Goal: Task Accomplishment & Management: Use online tool/utility

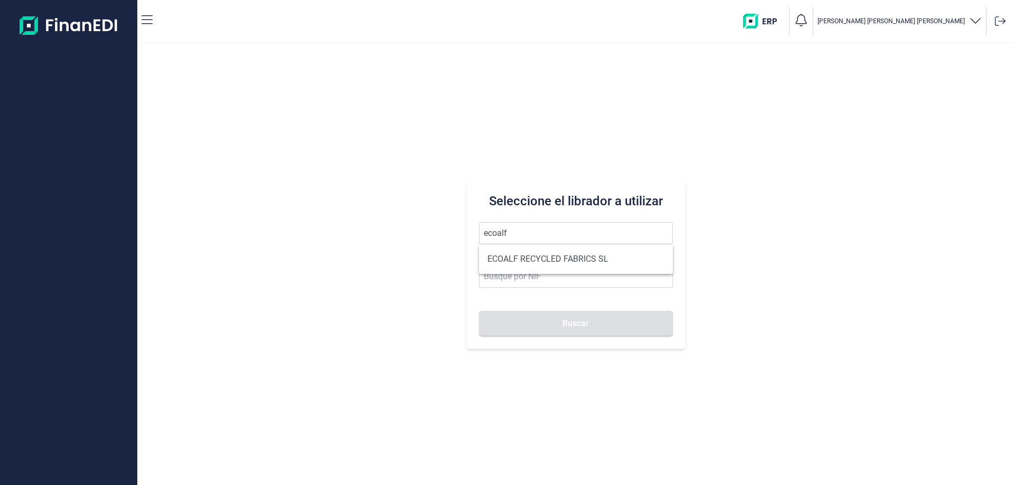
drag, startPoint x: 519, startPoint y: 256, endPoint x: 559, endPoint y: 303, distance: 61.4
click at [520, 256] on li "ECOALF RECYCLED FABRICS SL" at bounding box center [576, 259] width 194 height 21
type input "ECOALF RECYCLED FABRICS SL"
type input "B85910610"
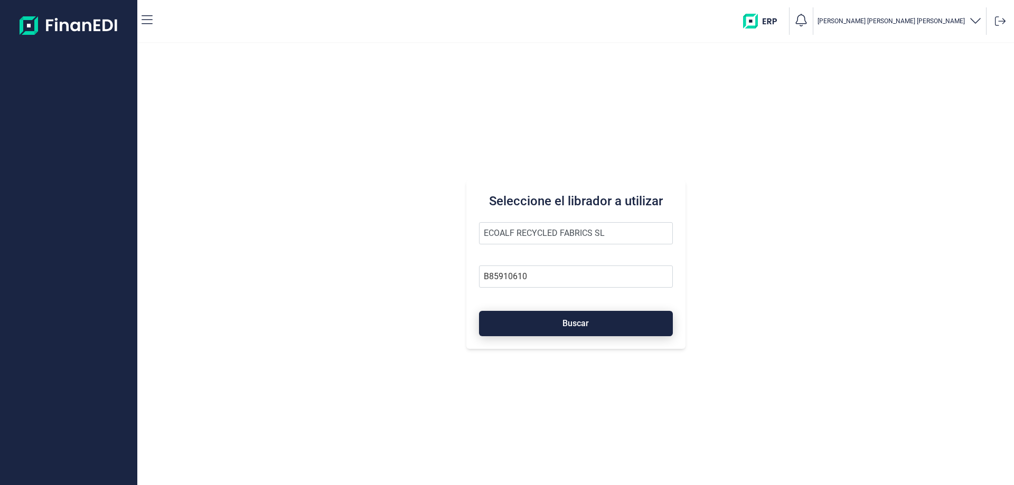
click at [568, 327] on span "Buscar" at bounding box center [575, 323] width 26 height 8
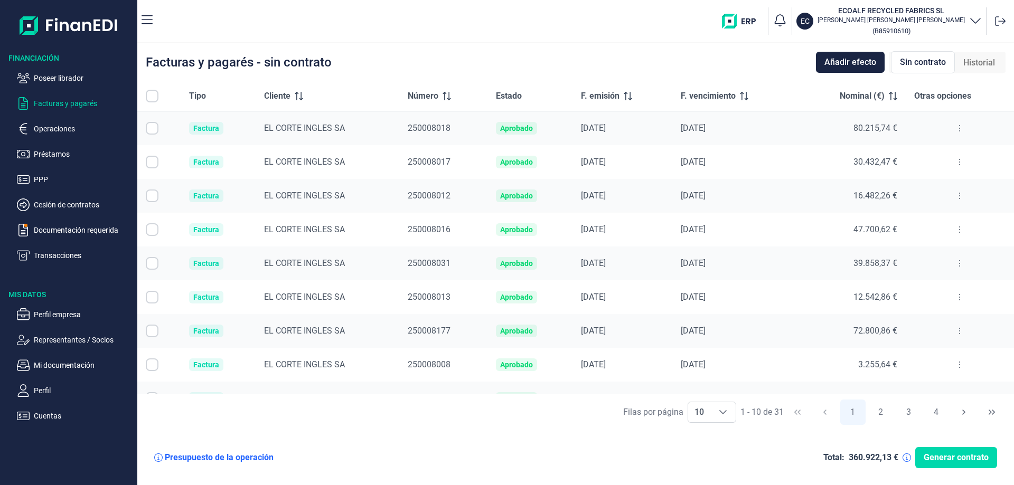
checkbox input "true"
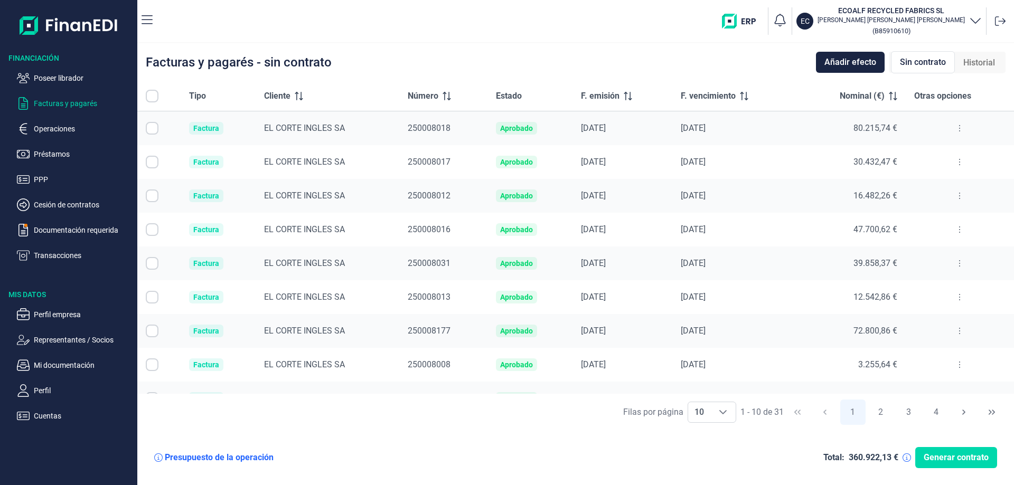
checkbox input "true"
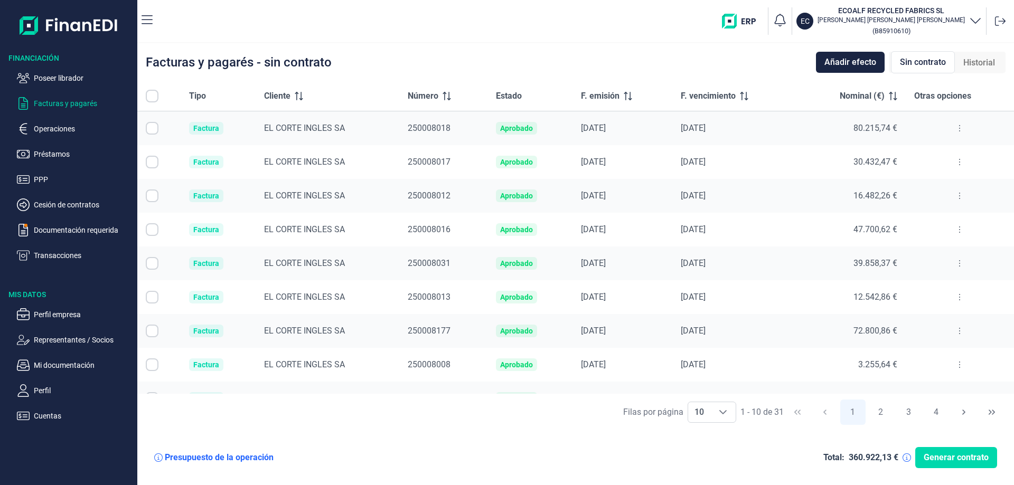
checkbox input "true"
click at [738, 410] on div "[PERSON_NAME] por página 10 10 10 1 - 10 de 31 1 2 3 4" at bounding box center [575, 412] width 876 height 36
click at [724, 416] on icon "Choose" at bounding box center [723, 412] width 8 height 8
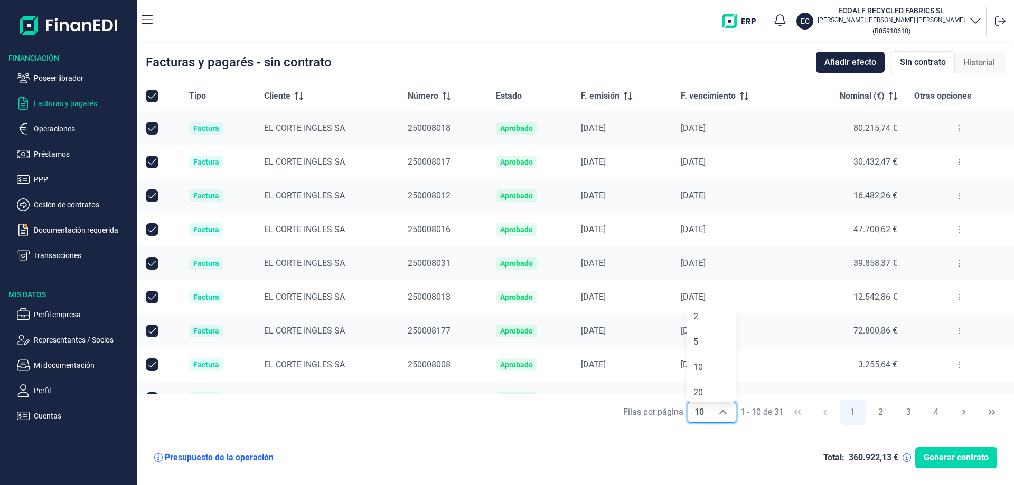
scroll to position [54, 0]
click at [704, 385] on span "100" at bounding box center [700, 389] width 14 height 10
type input "100"
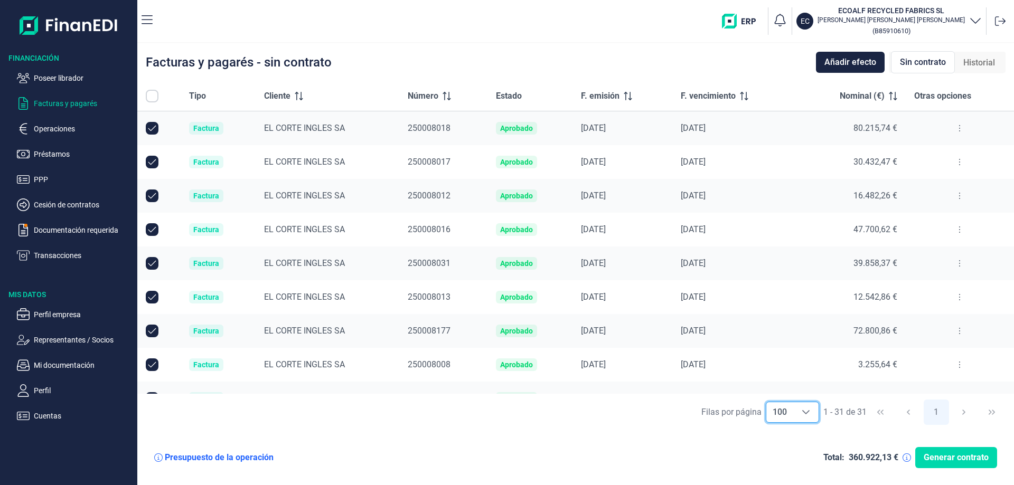
checkbox input "false"
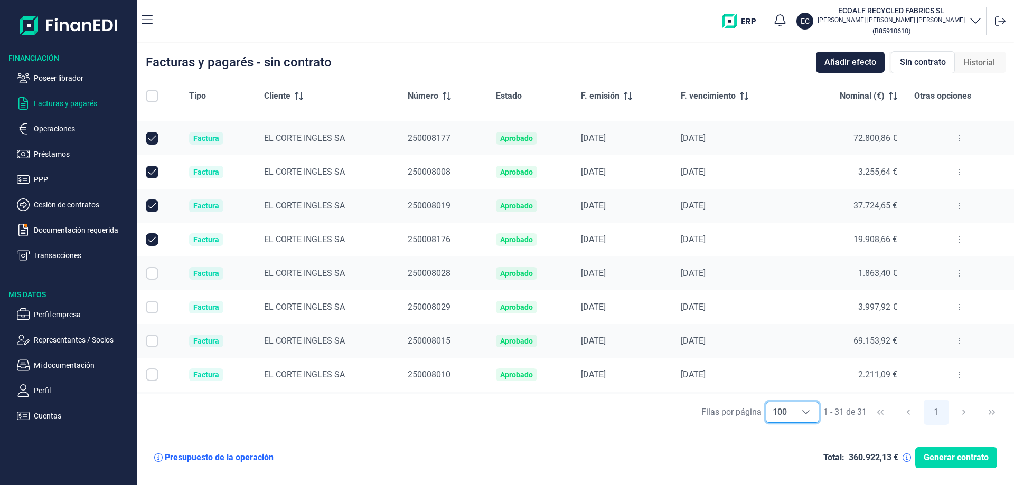
scroll to position [211, 0]
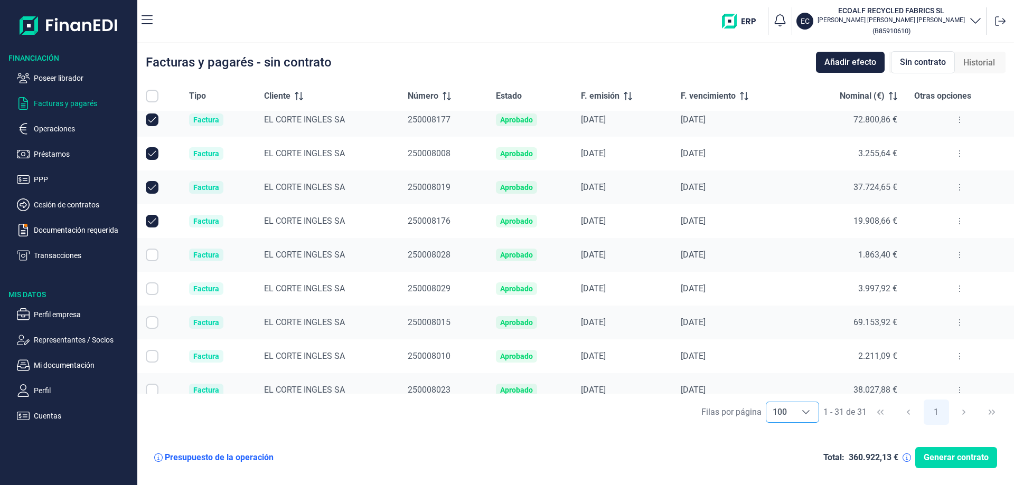
click at [154, 255] on input "Row Selected null" at bounding box center [152, 255] width 13 height 13
checkbox input "true"
click at [150, 292] on input "Row Selected null" at bounding box center [152, 288] width 13 height 13
checkbox input "true"
click at [150, 324] on input "Row Selected null" at bounding box center [152, 322] width 13 height 13
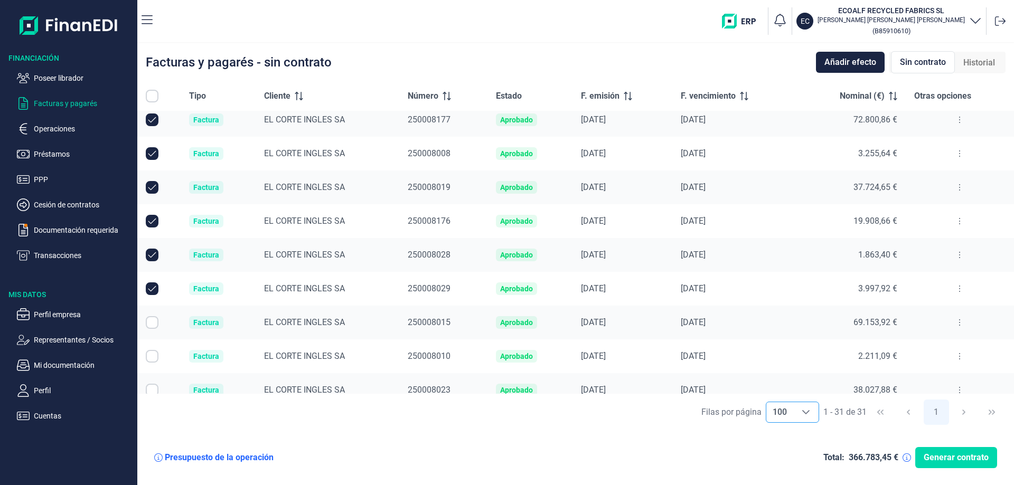
checkbox input "true"
click at [153, 354] on input "Row Selected null" at bounding box center [152, 356] width 13 height 13
checkbox input "true"
drag, startPoint x: 152, startPoint y: 389, endPoint x: 212, endPoint y: 319, distance: 91.3
click at [153, 389] on input "Row Selected null" at bounding box center [152, 390] width 13 height 13
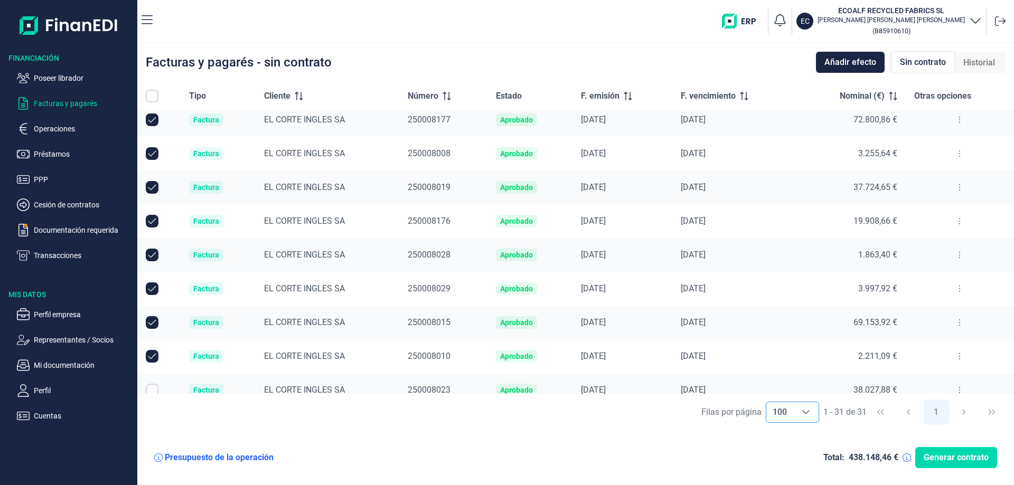
checkbox input "true"
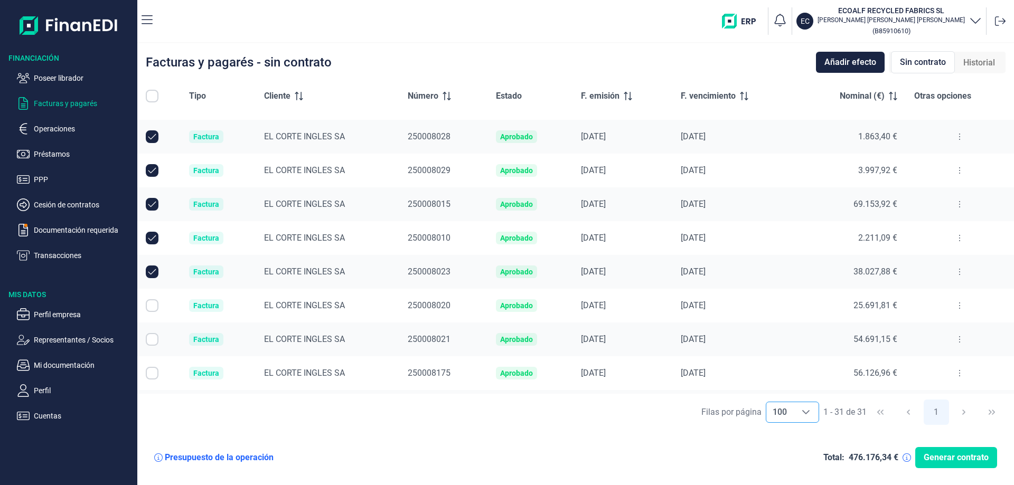
scroll to position [370, 0]
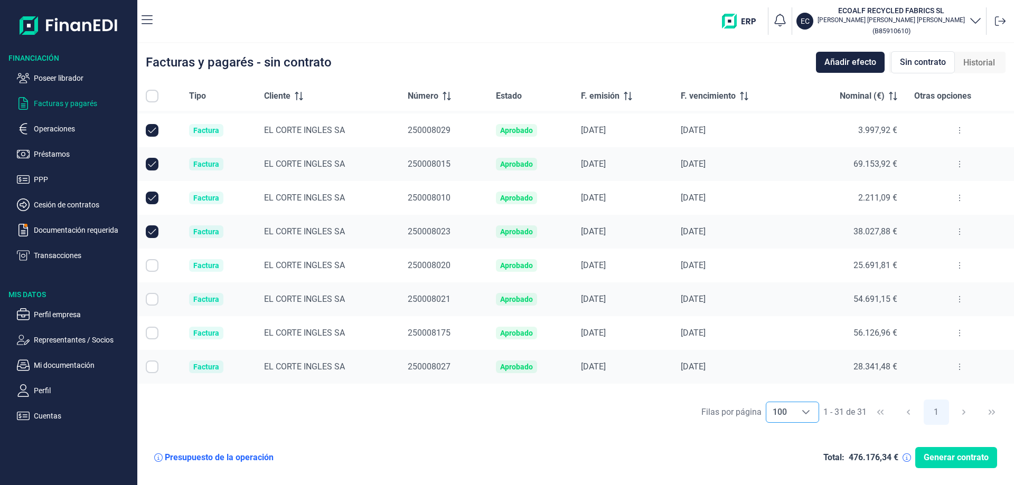
click at [150, 267] on input "Row Selected null" at bounding box center [152, 265] width 13 height 13
checkbox input "true"
click at [150, 302] on input "Row Selected null" at bounding box center [152, 299] width 13 height 13
checkbox input "true"
click at [151, 334] on input "Row Selected null" at bounding box center [152, 333] width 13 height 13
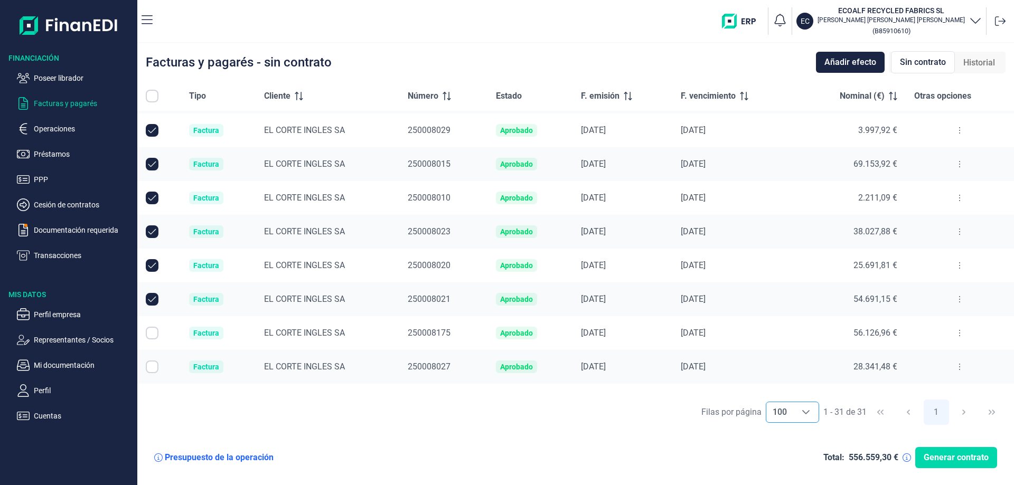
checkbox input "true"
click at [149, 367] on input "Row Selected null" at bounding box center [152, 367] width 13 height 13
checkbox input "true"
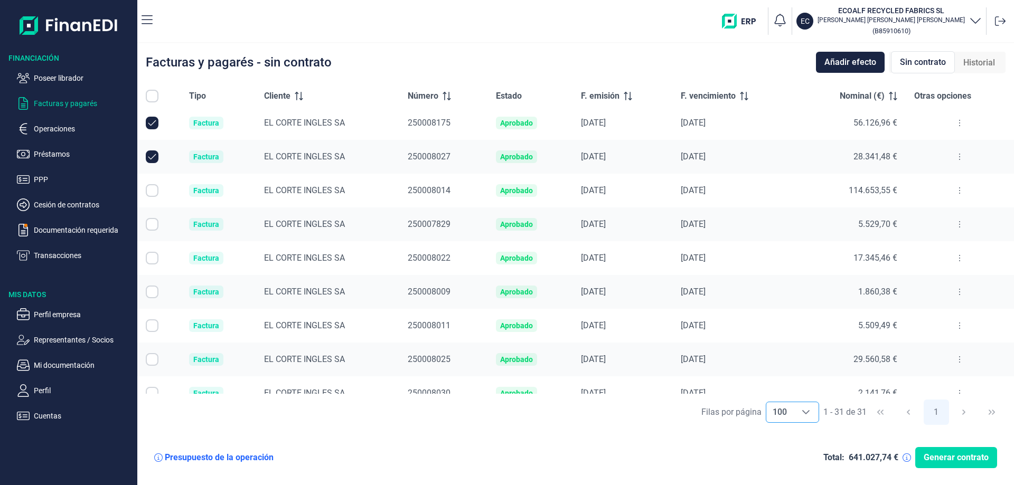
scroll to position [581, 0]
click at [149, 190] on input "Row Selected null" at bounding box center [152, 189] width 13 height 13
checkbox input "true"
click at [153, 228] on input "Row Selected null" at bounding box center [152, 223] width 13 height 13
checkbox input "true"
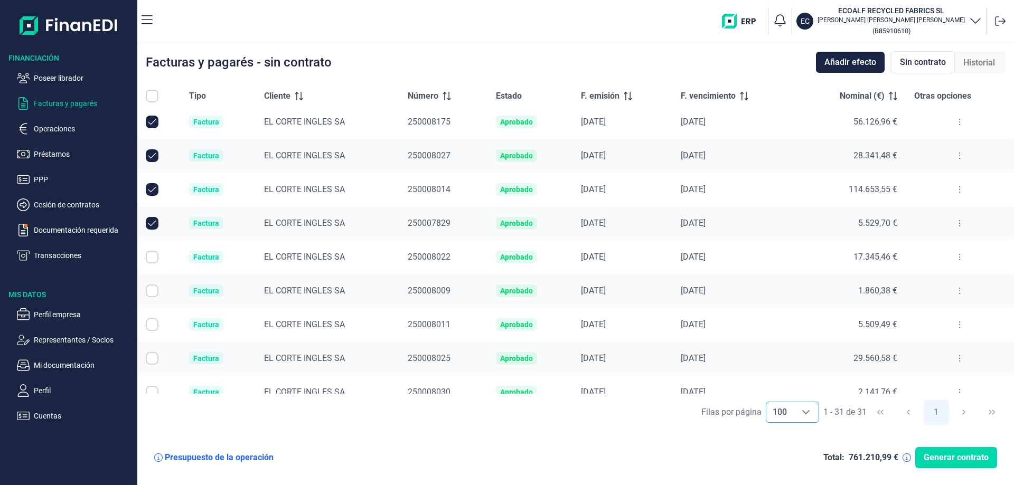
drag, startPoint x: 151, startPoint y: 259, endPoint x: 158, endPoint y: 280, distance: 22.2
click at [152, 261] on input "Row Selected null" at bounding box center [152, 257] width 13 height 13
checkbox input "true"
click at [150, 289] on input "Row Selected null" at bounding box center [152, 291] width 13 height 13
checkbox input "true"
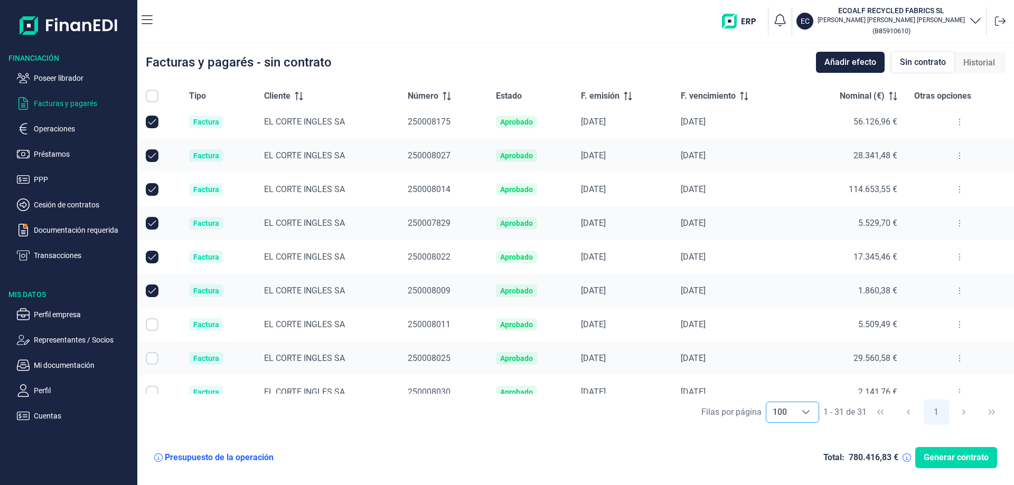
click at [154, 320] on input "Row Selected null" at bounding box center [152, 324] width 13 height 13
checkbox input "true"
click at [150, 362] on input "Row Selected null" at bounding box center [152, 358] width 13 height 13
checkbox input "true"
click at [154, 391] on input "Row Selected null" at bounding box center [152, 392] width 13 height 13
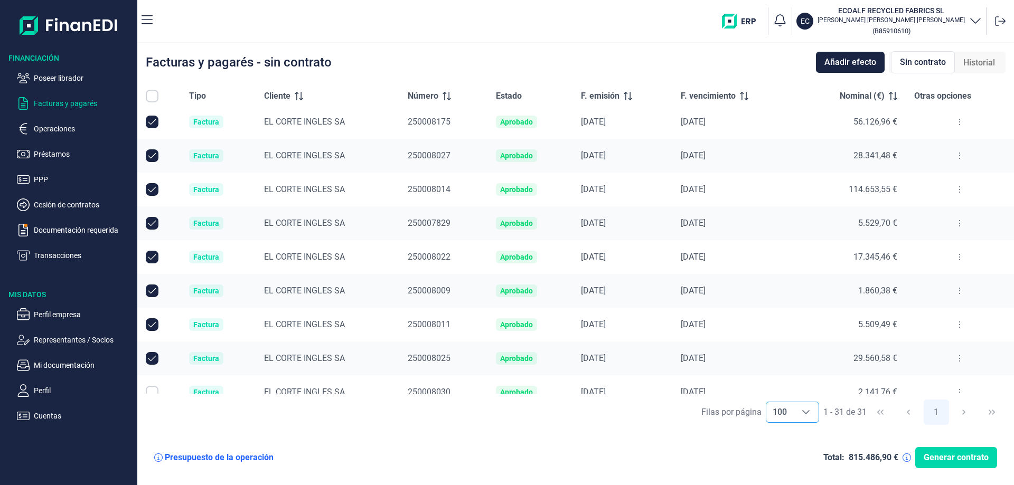
checkbox input "true"
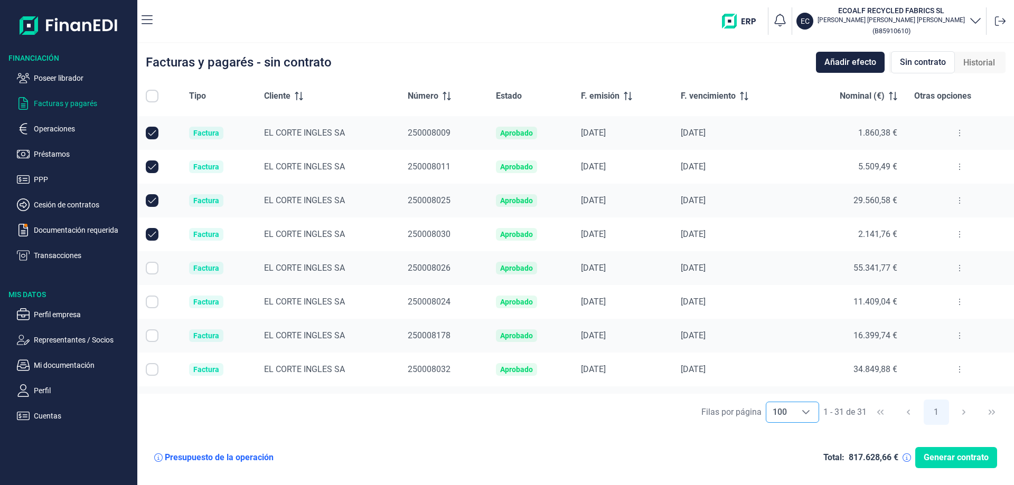
scroll to position [765, 0]
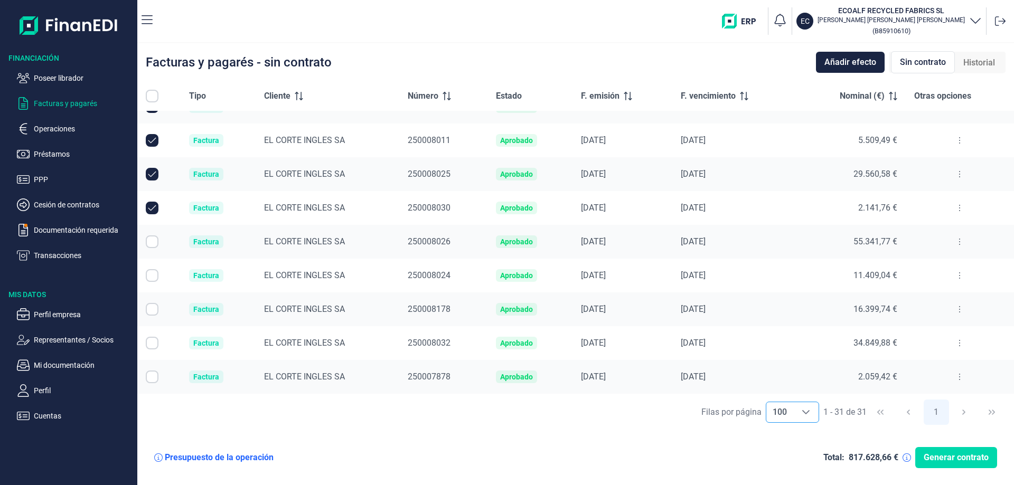
click at [150, 243] on input "Row Selected null" at bounding box center [152, 241] width 13 height 13
checkbox input "true"
click at [155, 277] on input "Row Selected null" at bounding box center [152, 275] width 13 height 13
checkbox input "true"
click at [152, 310] on input "Row Selected null" at bounding box center [152, 309] width 13 height 13
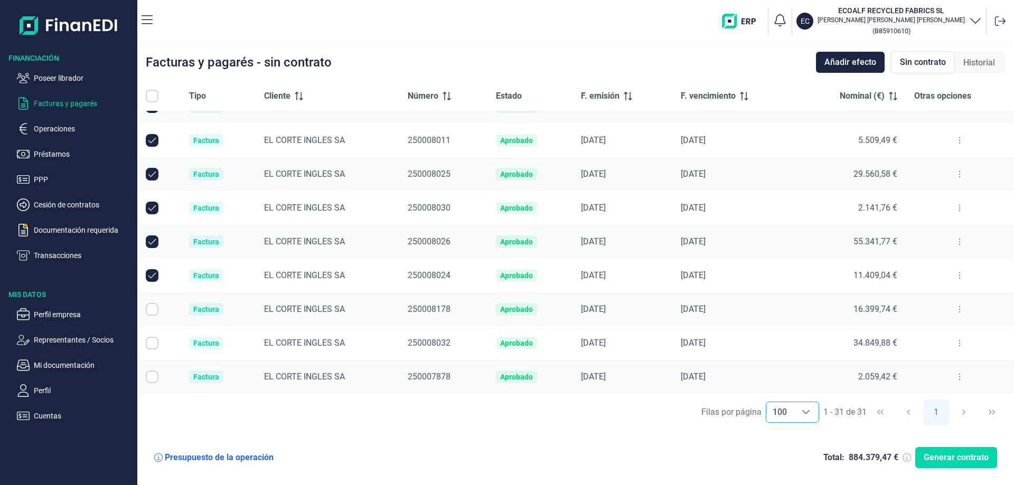
checkbox input "true"
click at [151, 345] on input "Row Selected null" at bounding box center [152, 343] width 13 height 13
checkbox input "true"
click at [149, 379] on input "Row Selected null" at bounding box center [152, 377] width 13 height 13
checkbox input "true"
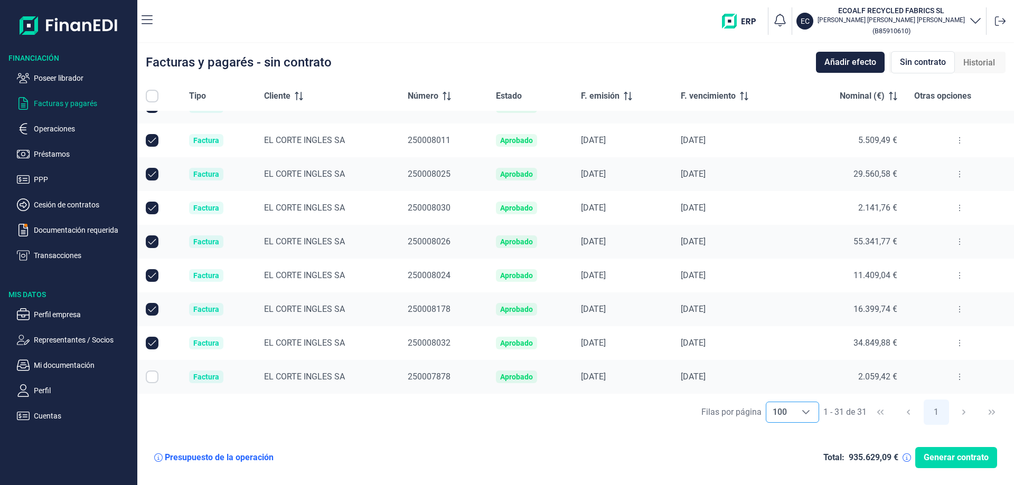
checkbox input "true"
click at [960, 458] on span "Generar contrato" at bounding box center [955, 457] width 65 height 13
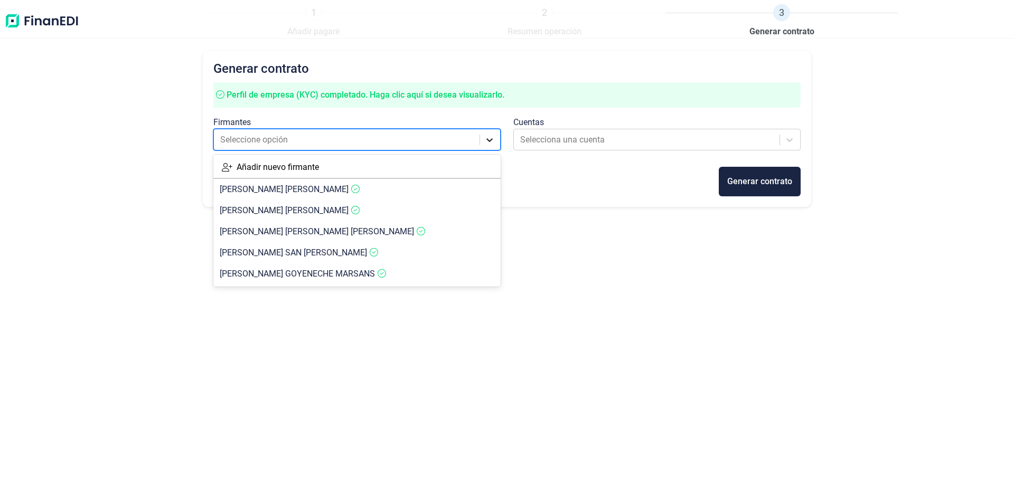
click at [487, 141] on icon at bounding box center [489, 140] width 11 height 11
click at [370, 212] on article "[PERSON_NAME]" at bounding box center [356, 210] width 287 height 21
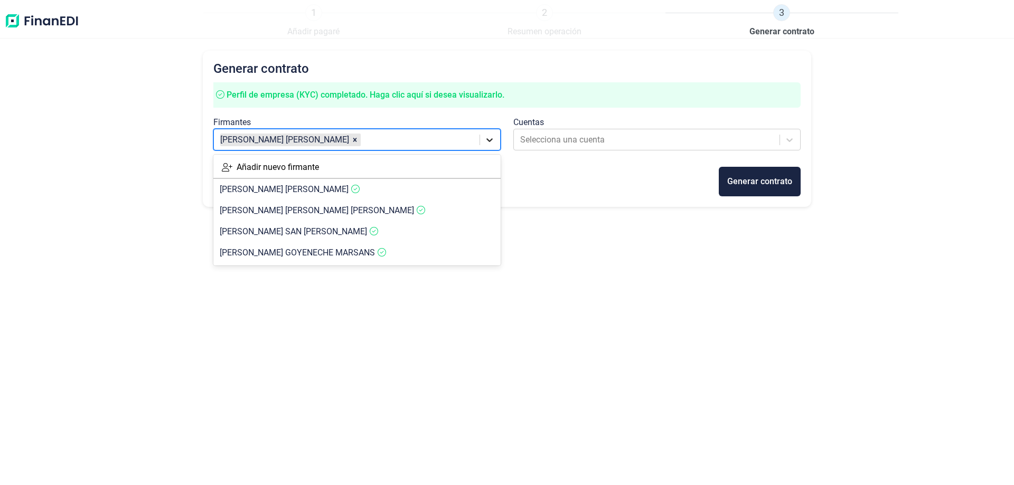
click at [495, 141] on div at bounding box center [489, 139] width 19 height 19
click at [374, 232] on article "[PERSON_NAME] SAN [PERSON_NAME]" at bounding box center [356, 231] width 287 height 21
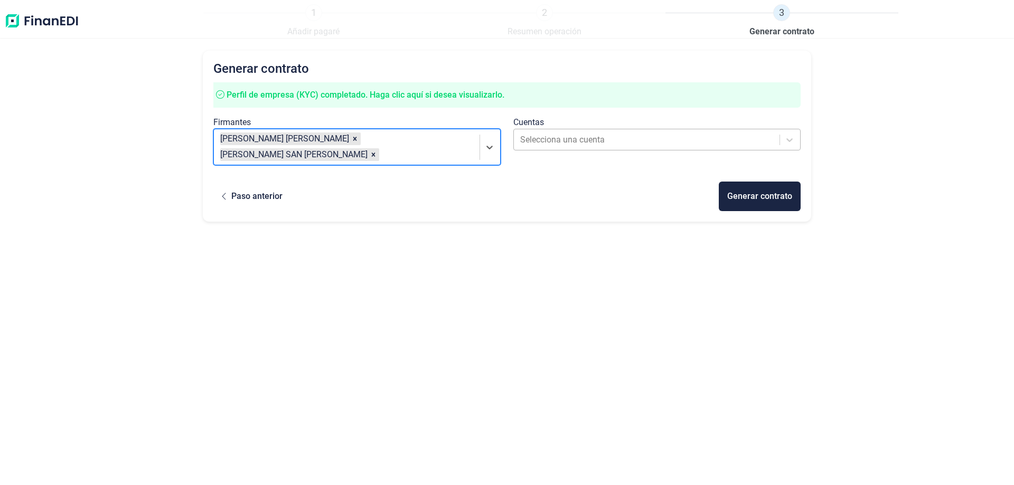
click at [570, 142] on div at bounding box center [647, 140] width 254 height 15
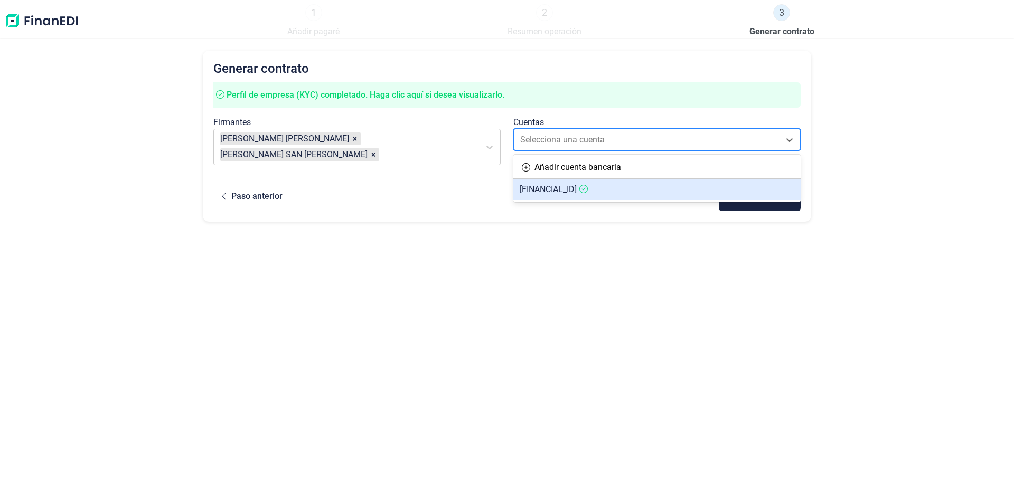
click at [572, 189] on span "[FINANCIAL_ID]" at bounding box center [548, 189] width 57 height 10
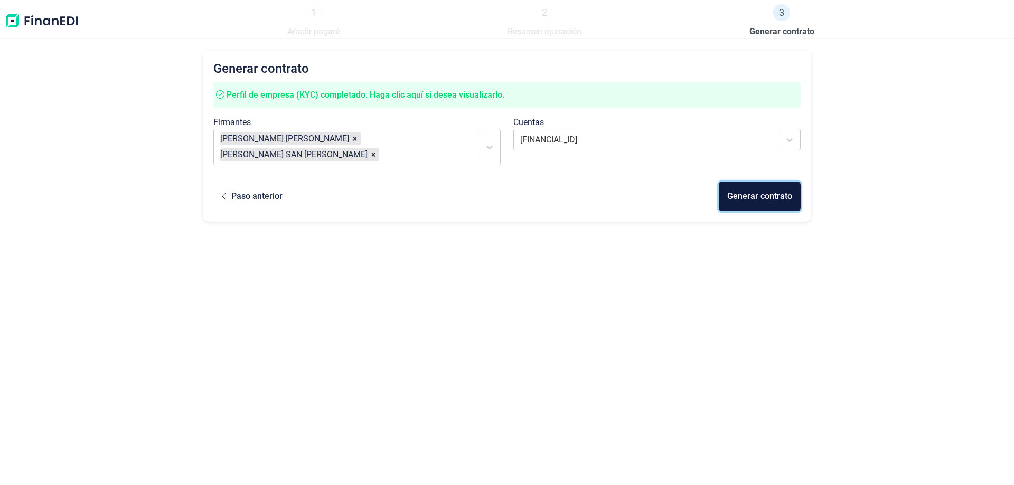
click at [766, 200] on div "Generar contrato" at bounding box center [759, 196] width 65 height 13
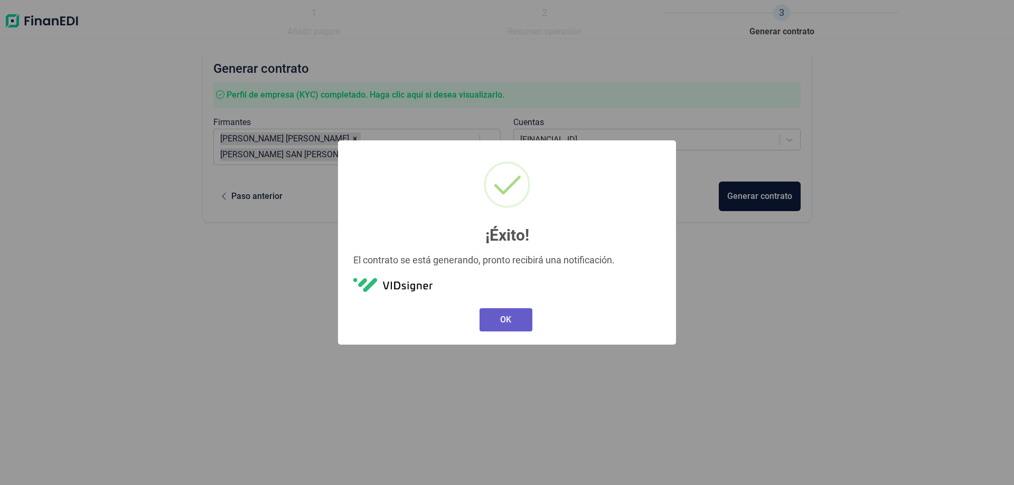
click at [509, 320] on button "OK" at bounding box center [505, 319] width 53 height 23
